Goal: Complete application form: Complete application form

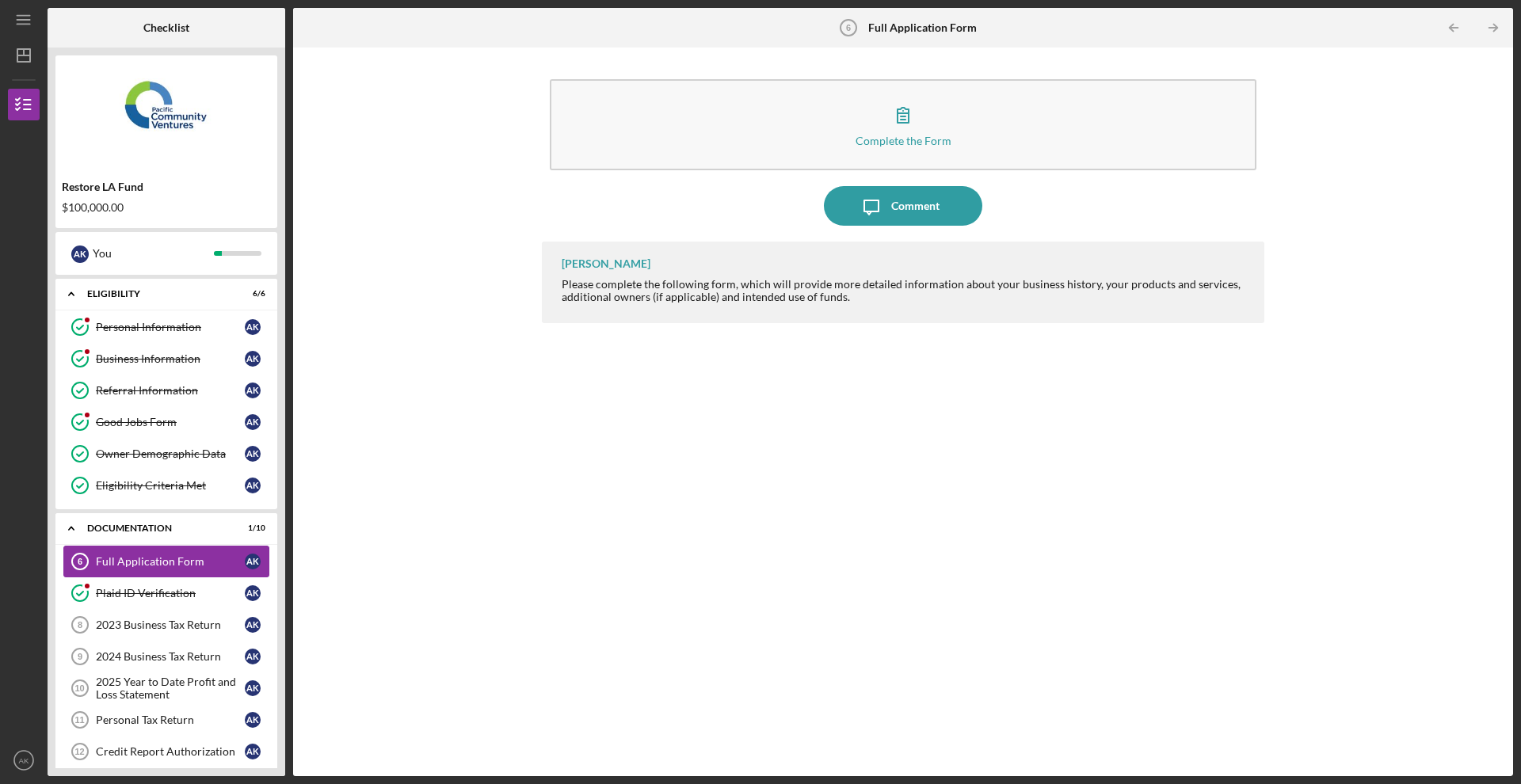
click at [176, 565] on div "Full Application Form" at bounding box center [170, 562] width 149 height 13
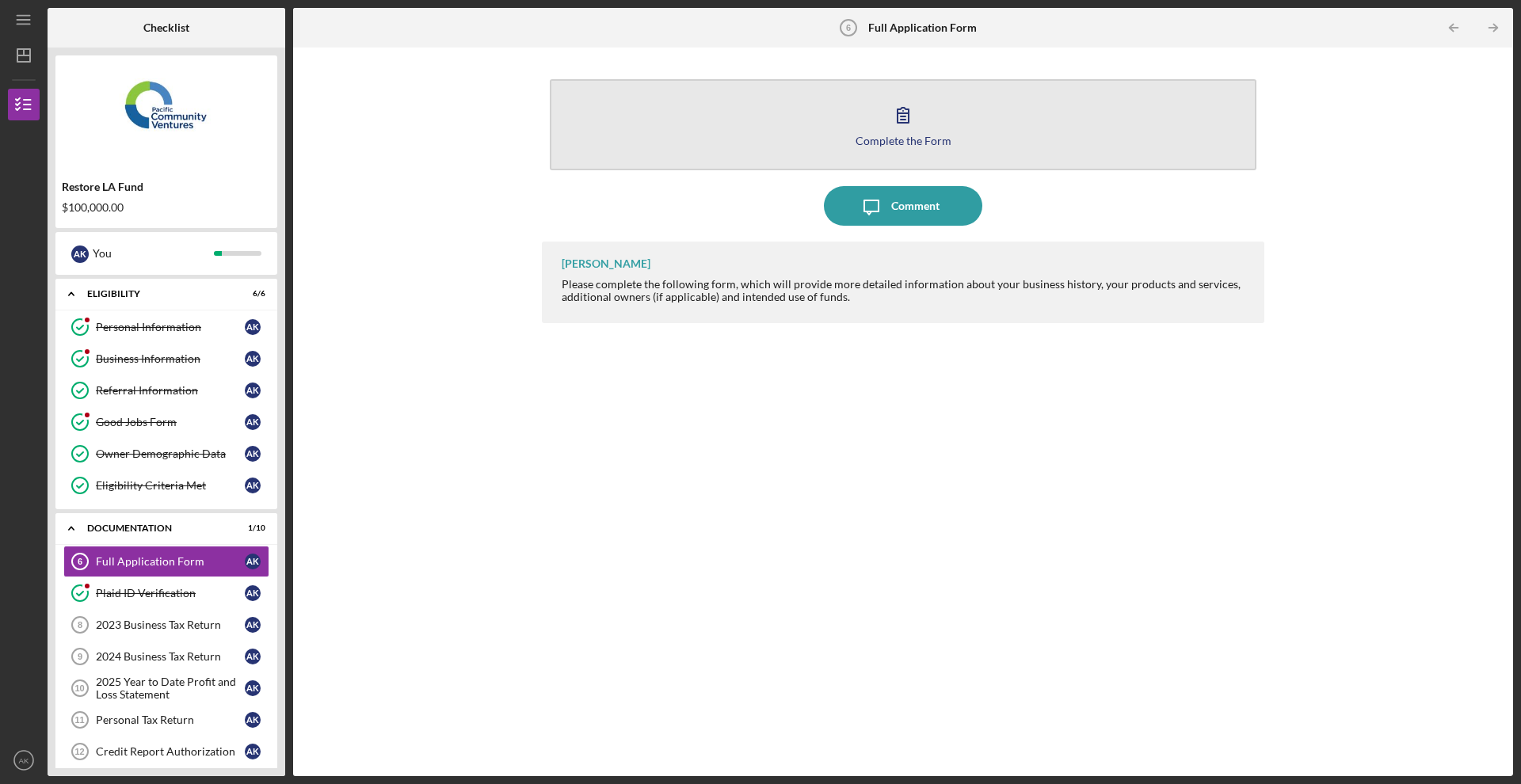
click at [913, 103] on icon "button" at bounding box center [903, 114] width 40 height 40
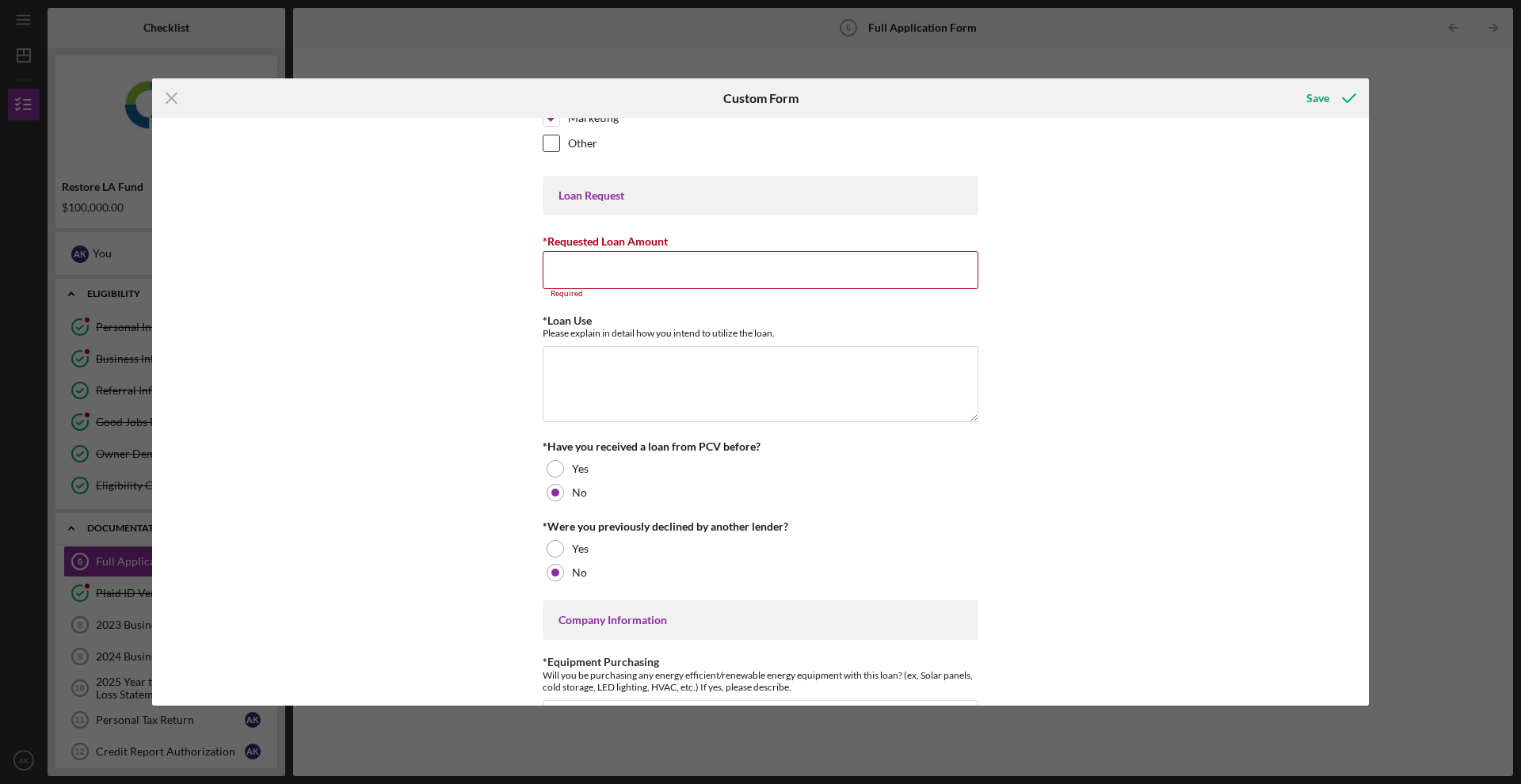
scroll to position [145, 0]
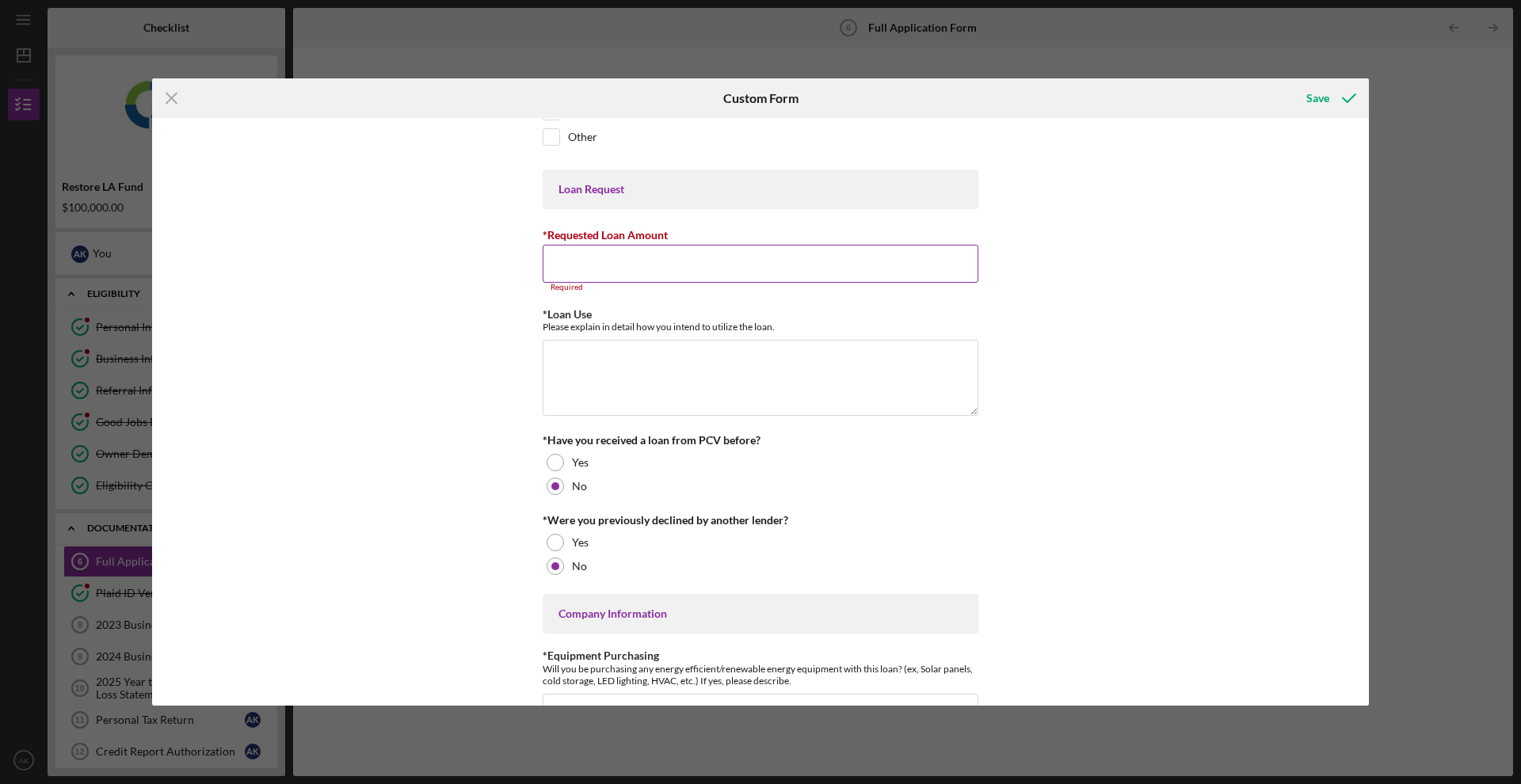
click at [866, 258] on input "*Requested Loan Amount" at bounding box center [760, 263] width 436 height 38
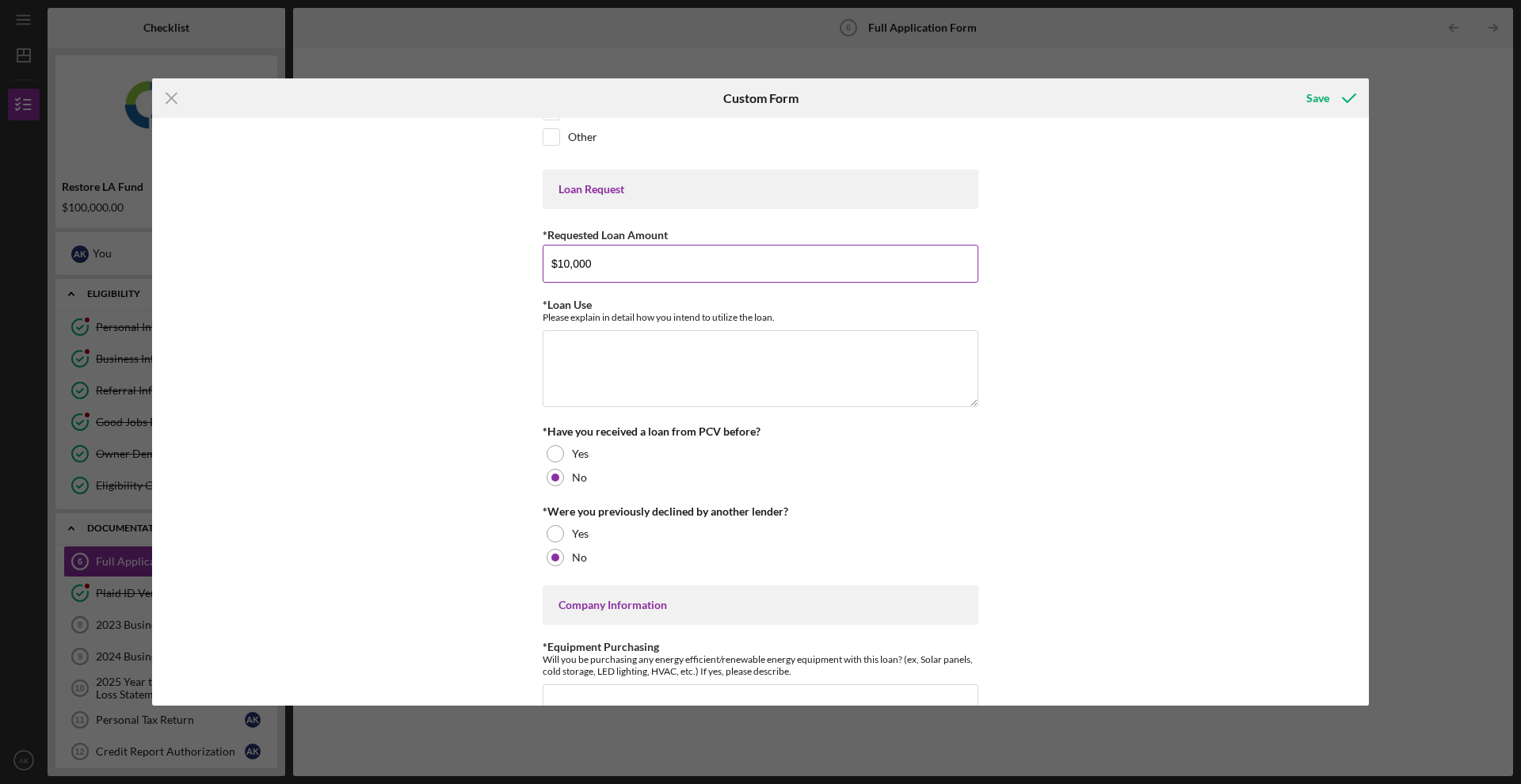
type input "$100,000"
click at [895, 351] on textarea "*Loan Use" at bounding box center [760, 368] width 436 height 76
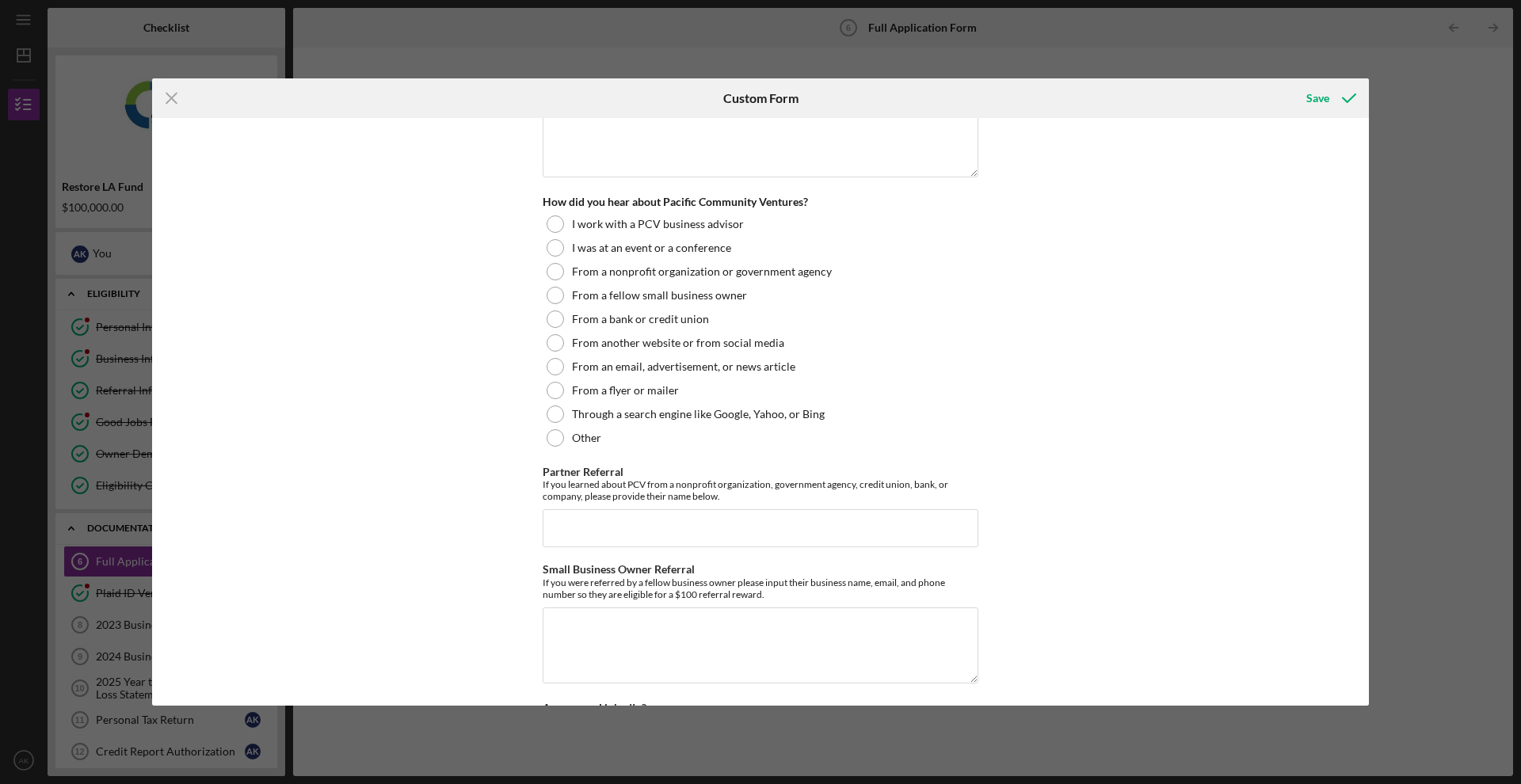
scroll to position [1832, 0]
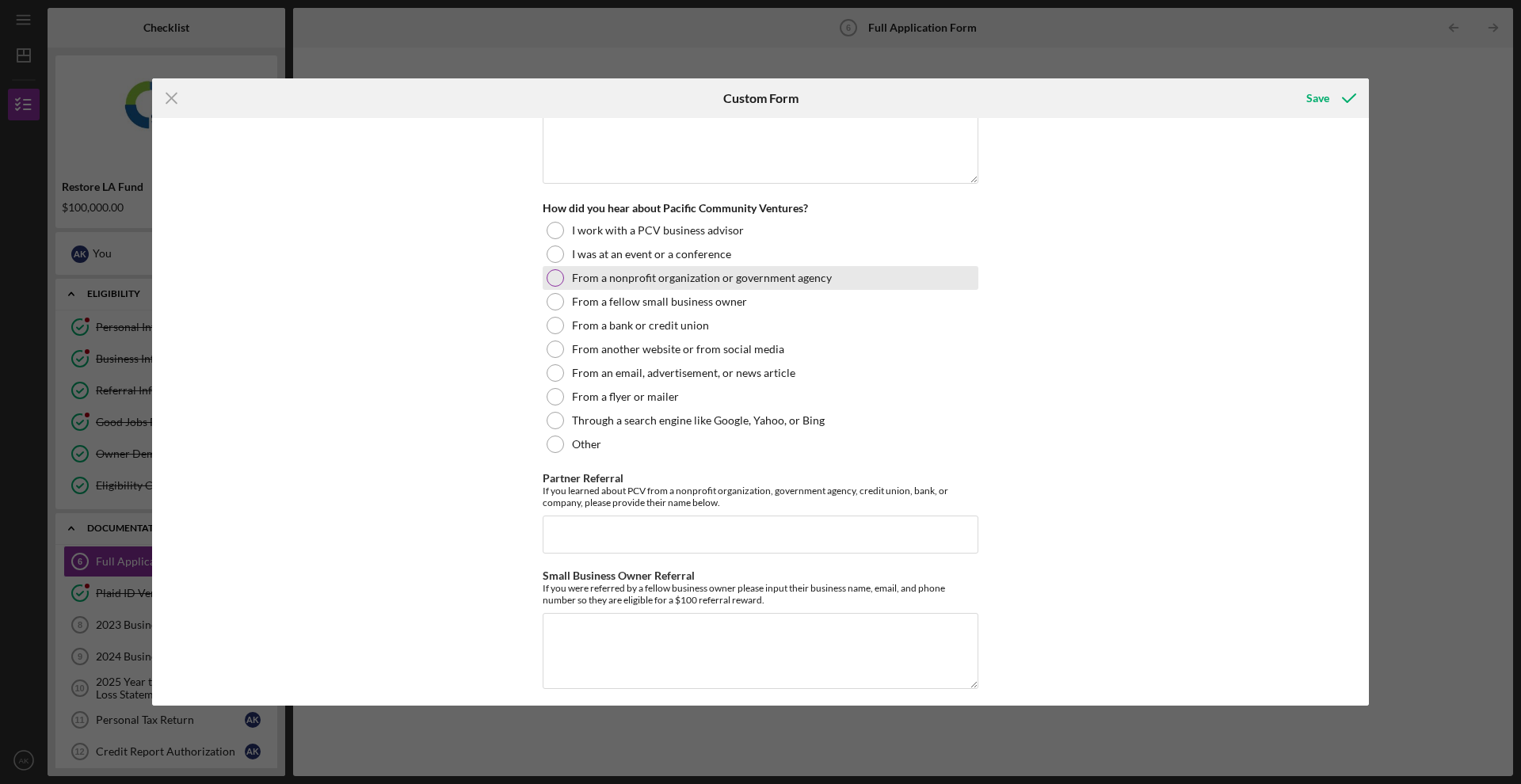
click at [771, 266] on div "From a nonprofit organization or government agency" at bounding box center [760, 278] width 436 height 24
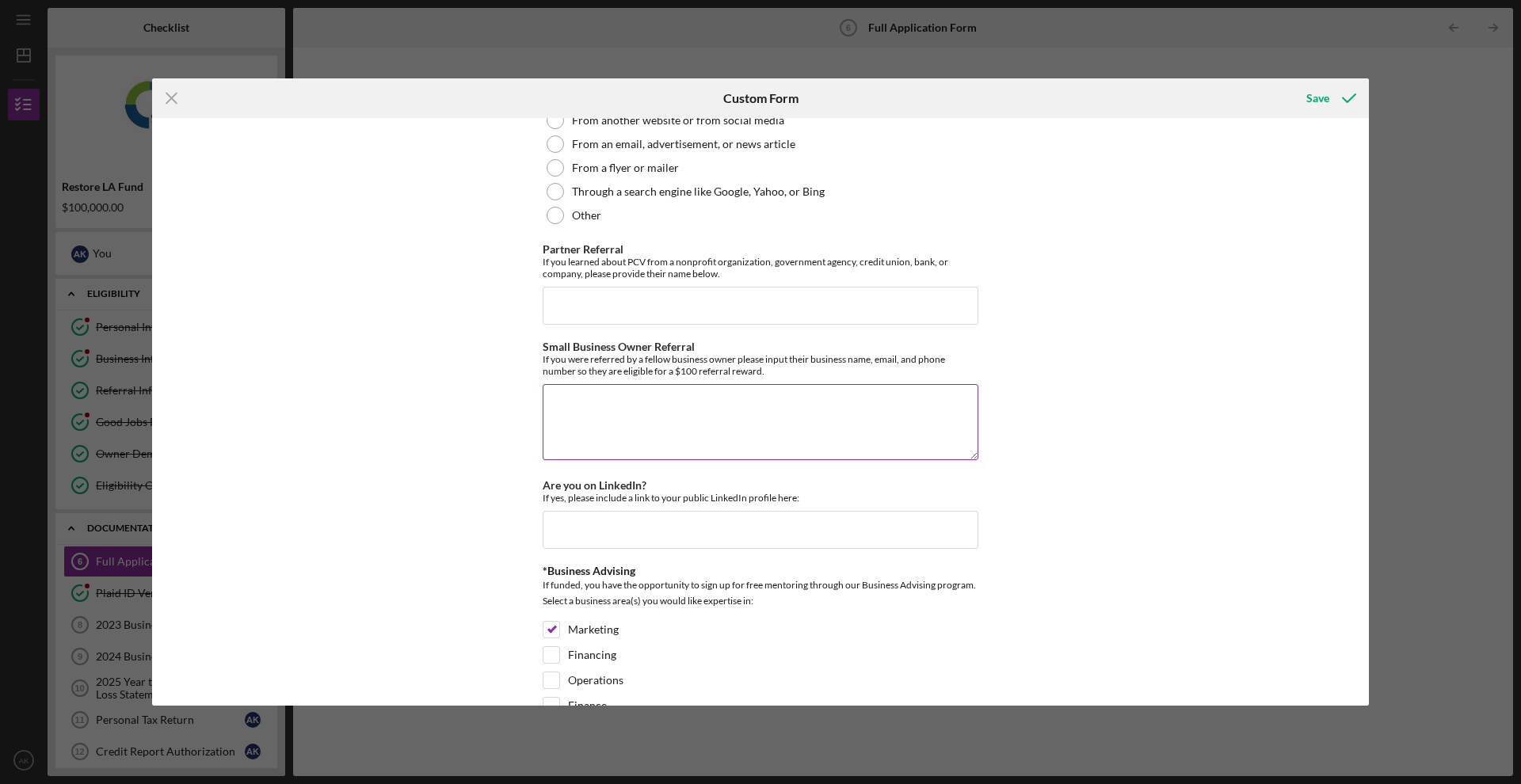
scroll to position [2085, 0]
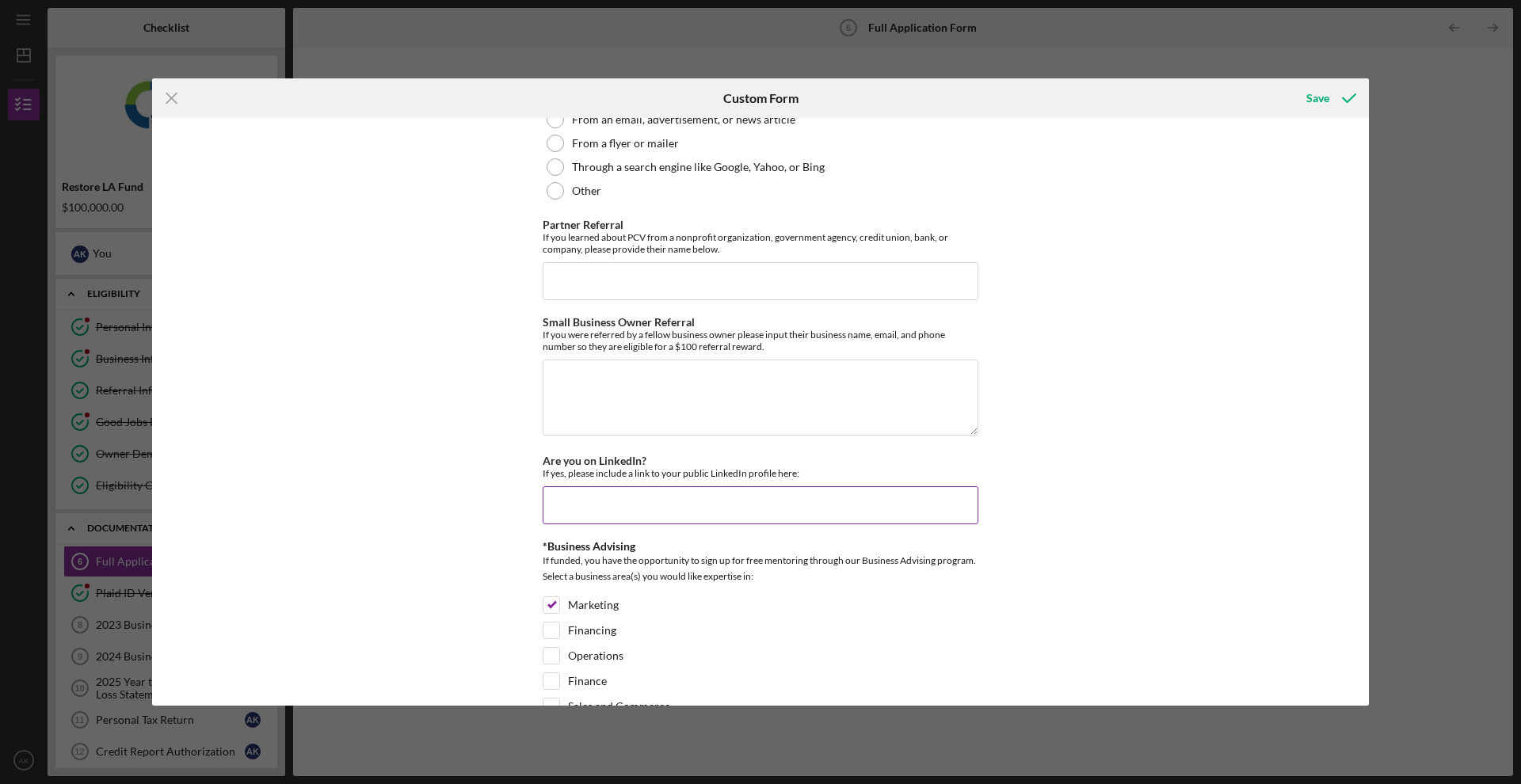
click at [930, 491] on input "Are you on LinkedIn?" at bounding box center [760, 505] width 436 height 38
paste input "[URL][DOMAIN_NAME][PERSON_NAME]"
type input "[URL][DOMAIN_NAME][PERSON_NAME]"
click at [805, 582] on div "If funded, you have the opportunity to sign up for free mentoring through our B…" at bounding box center [760, 570] width 436 height 36
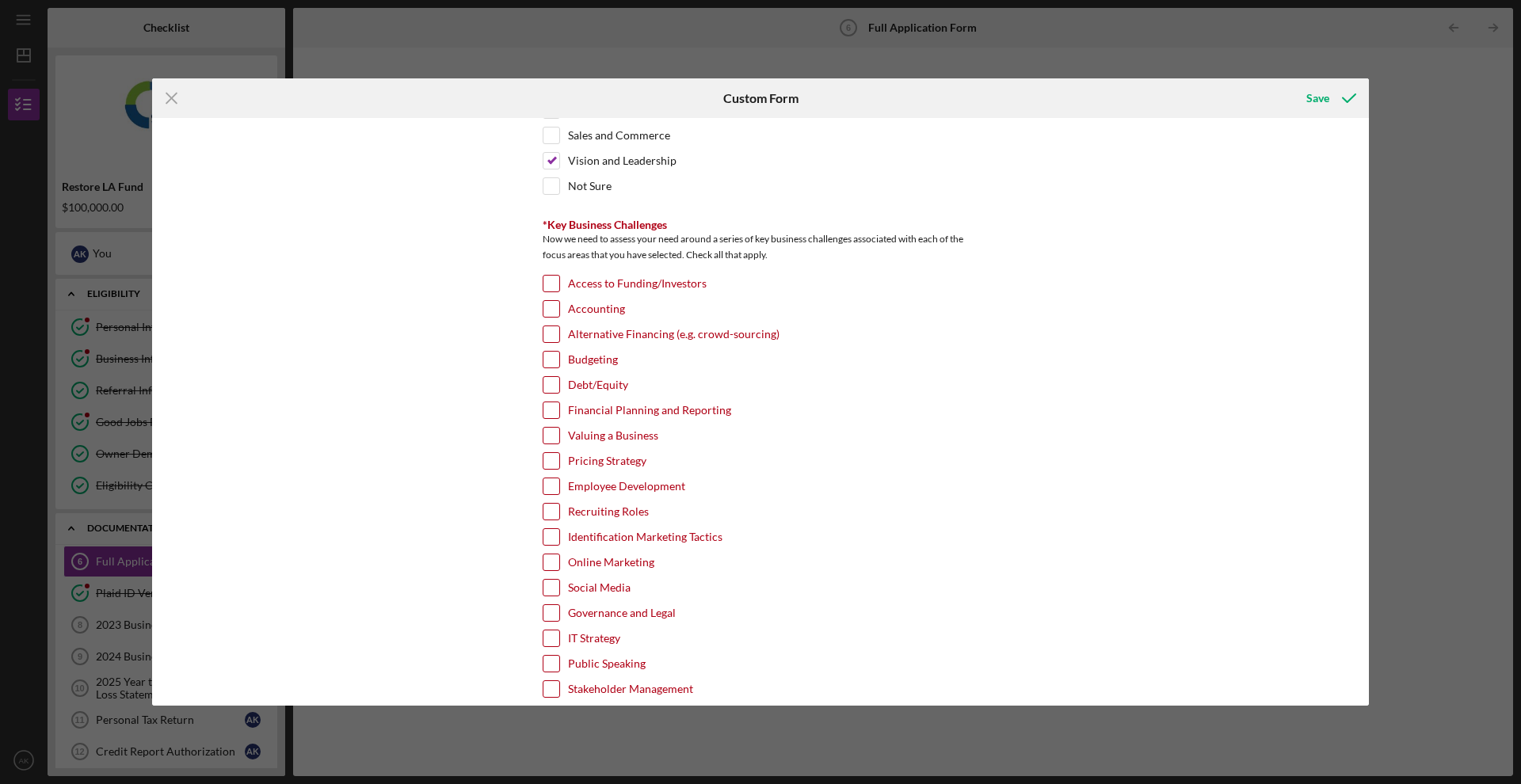
scroll to position [2654, 0]
click at [553, 279] on input "Access to Funding/Investors" at bounding box center [551, 284] width 16 height 16
checkbox input "true"
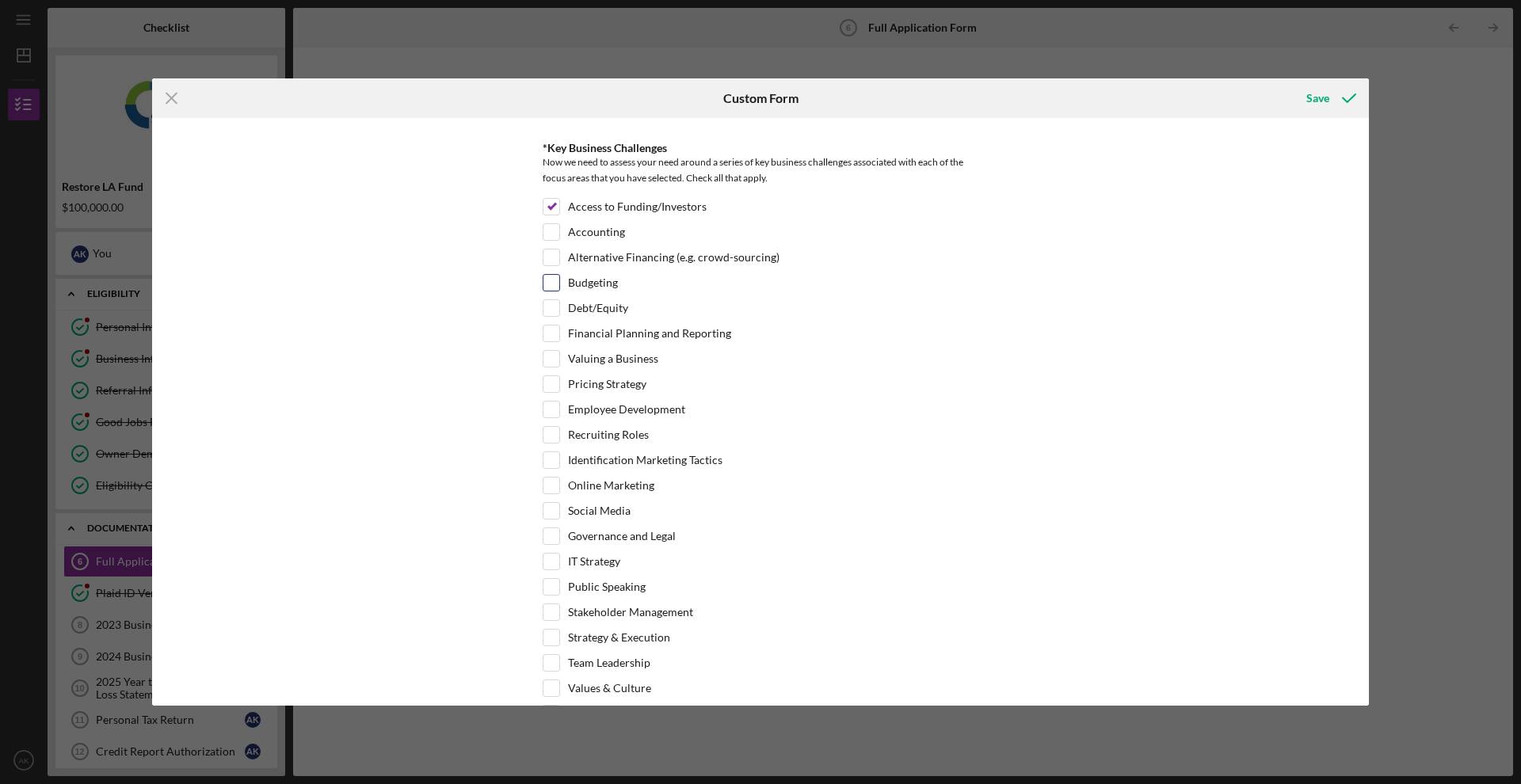
scroll to position [2737, 0]
click at [556, 346] on input "Valuing a Business" at bounding box center [551, 353] width 16 height 16
checkbox input "true"
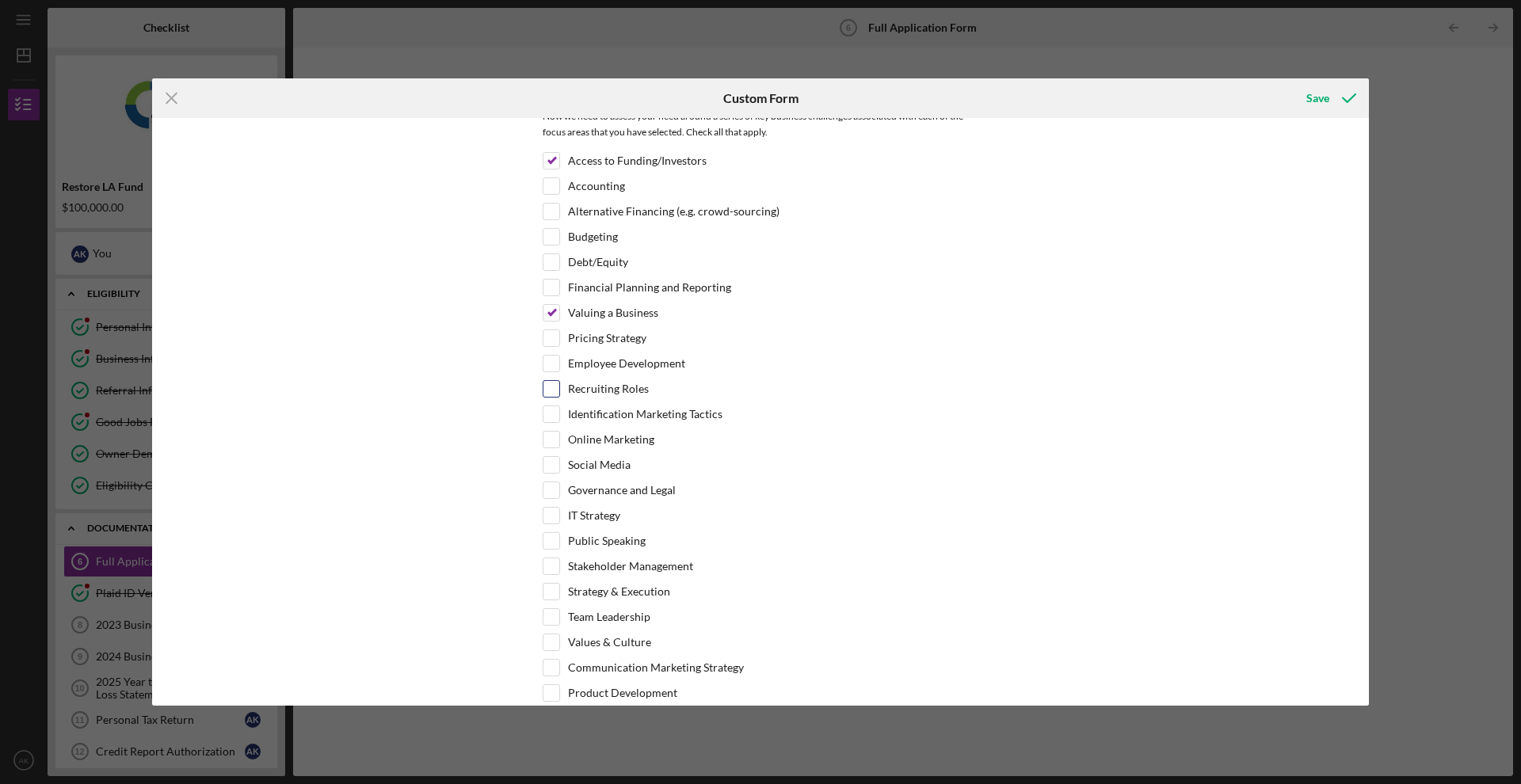
scroll to position [2796, 0]
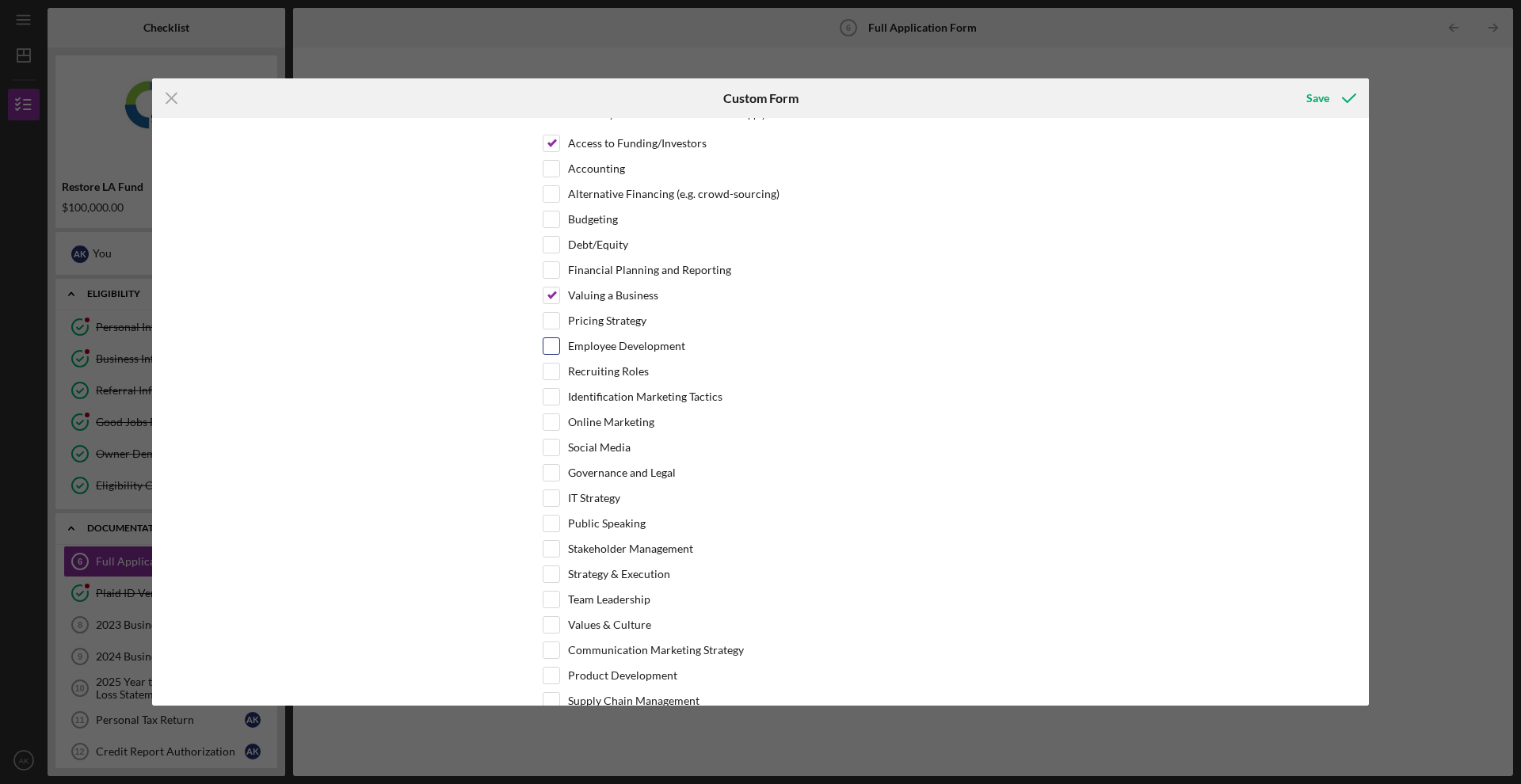
click at [551, 339] on input "Employee Development" at bounding box center [551, 345] width 16 height 16
checkbox input "true"
click at [553, 293] on input "Valuing a Business" at bounding box center [551, 295] width 16 height 16
checkbox input "false"
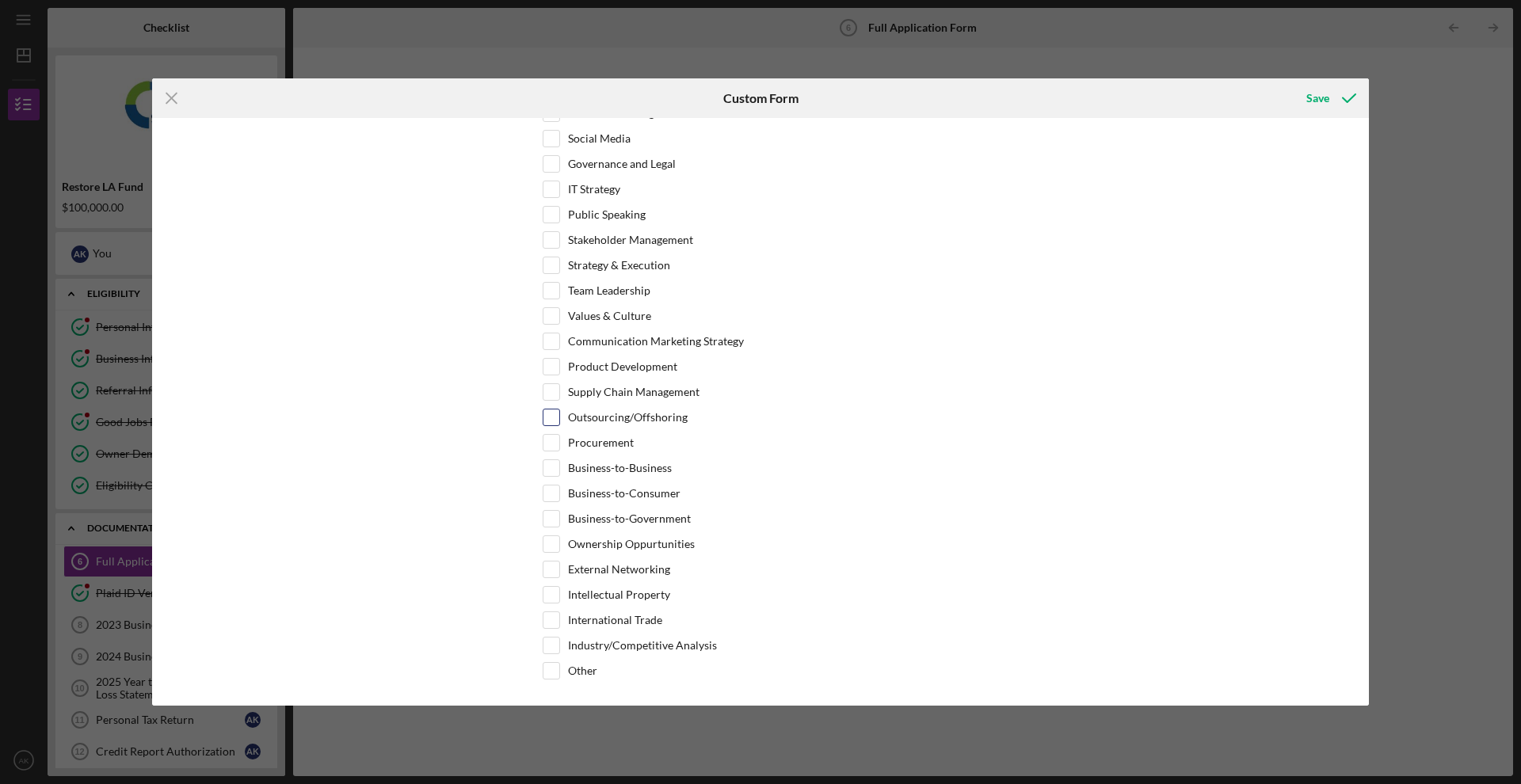
scroll to position [3104, 0]
click at [556, 362] on input "Product Development" at bounding box center [551, 367] width 16 height 16
checkbox input "true"
click at [1315, 98] on div "Save" at bounding box center [1317, 98] width 23 height 31
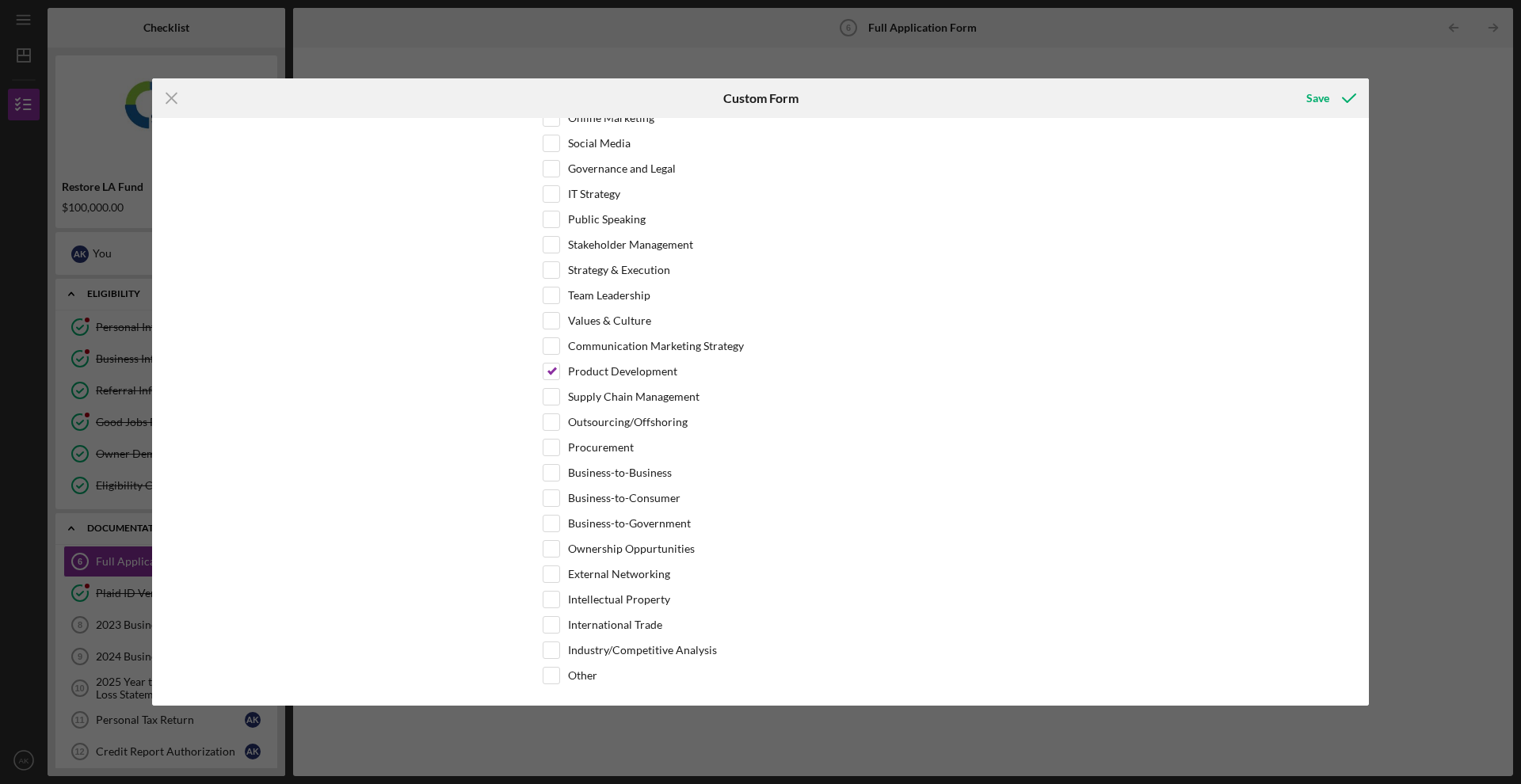
click at [1237, 98] on div "Save" at bounding box center [1166, 98] width 405 height 40
click at [168, 98] on icon "Icon/Menu Close" at bounding box center [172, 98] width 40 height 40
